Goal: Understand site structure: Grasp the organization and layout of the website

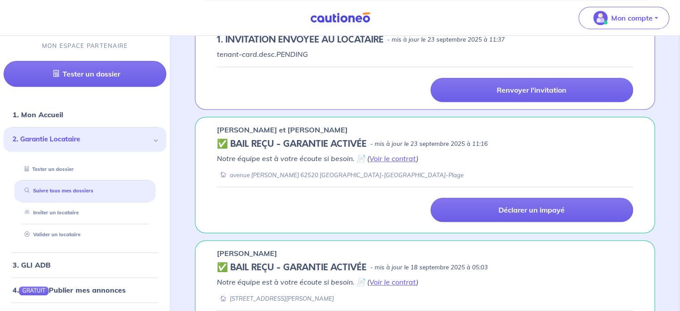
scroll to position [402, 0]
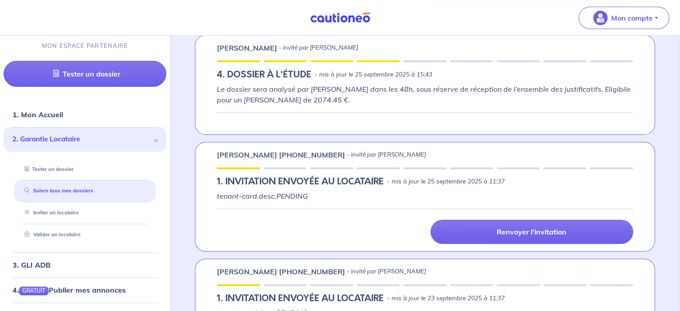
scroll to position [313, 0]
